Goal: Transaction & Acquisition: Purchase product/service

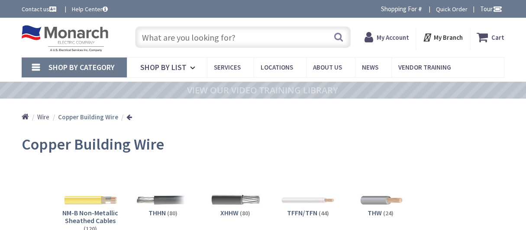
click at [392, 41] on strong "My Account" at bounding box center [393, 37] width 32 height 8
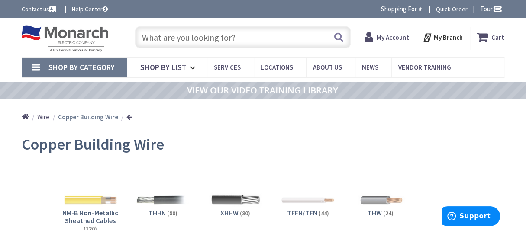
click at [393, 39] on strong "My Account" at bounding box center [393, 37] width 32 height 8
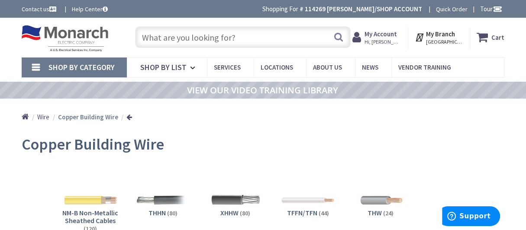
click at [216, 37] on input "text" at bounding box center [243, 37] width 216 height 22
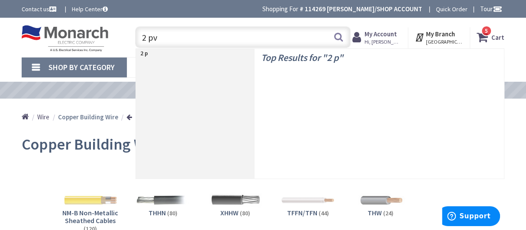
type input "2 pvc"
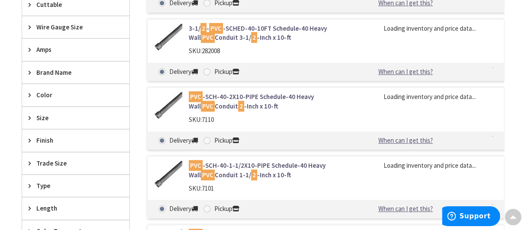
click at [314, 124] on div "PVC -SCH-40-2X10-PIPE Schedule-40 Heavy Wall PVC Conduit 2 -Inch x 10-ft SKU: 7…" at bounding box center [268, 110] width 173 height 36
